Goal: Transaction & Acquisition: Purchase product/service

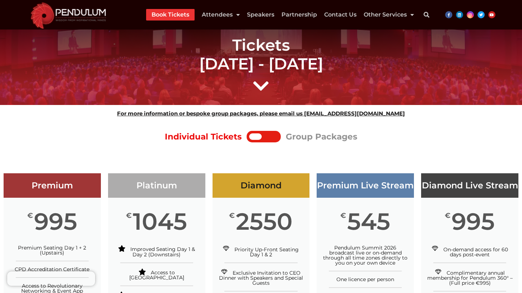
click at [80, 15] on img at bounding box center [68, 14] width 85 height 29
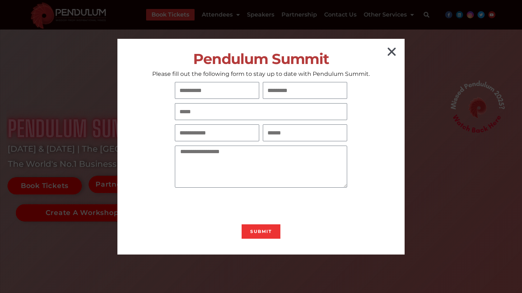
click at [397, 51] on icon "Close" at bounding box center [391, 51] width 11 height 11
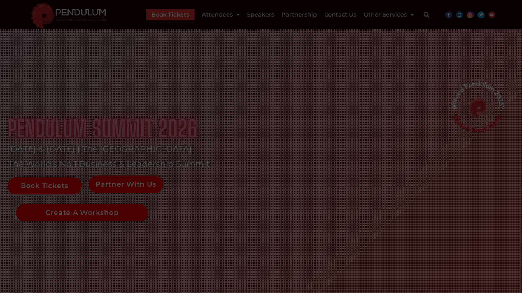
click at [391, 55] on icon "Close" at bounding box center [391, 51] width 11 height 11
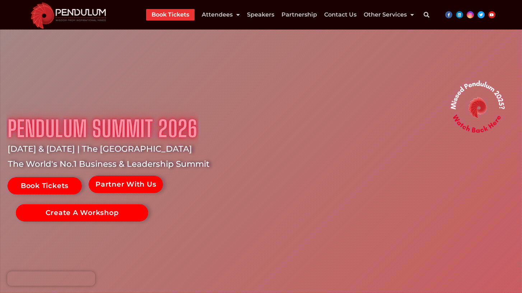
click at [67, 15] on img at bounding box center [68, 14] width 85 height 29
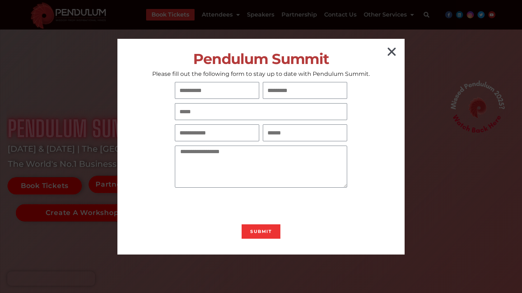
click at [396, 48] on icon "Close" at bounding box center [391, 51] width 11 height 11
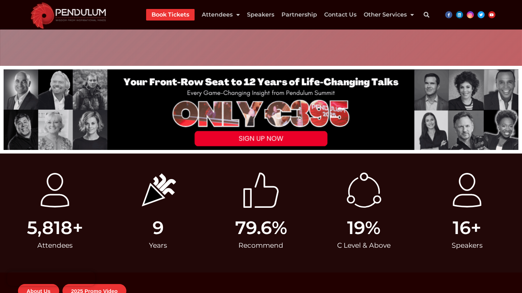
scroll to position [236, 0]
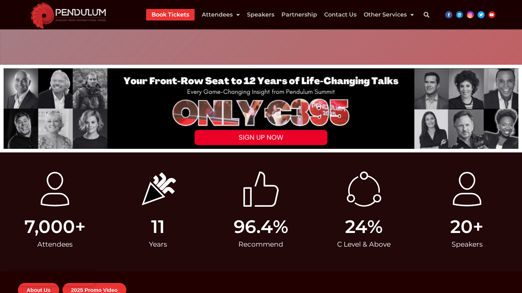
click at [279, 136] on img at bounding box center [261, 108] width 515 height 80
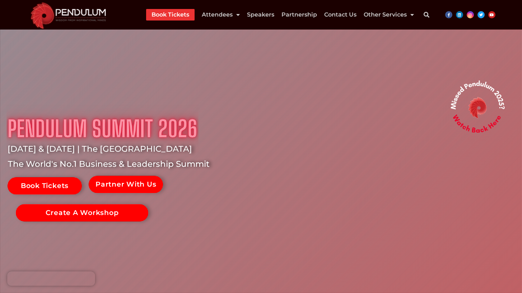
scroll to position [0, 0]
click at [165, 18] on link "Book Tickets" at bounding box center [171, 14] width 38 height 11
